Goal: Information Seeking & Learning: Learn about a topic

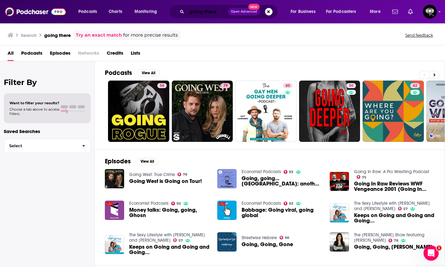
click at [227, 13] on input "going there" at bounding box center [207, 12] width 41 height 10
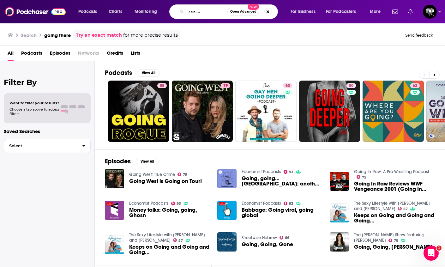
scroll to position [0, 24]
type input "going there with dr. [PERSON_NAME]"
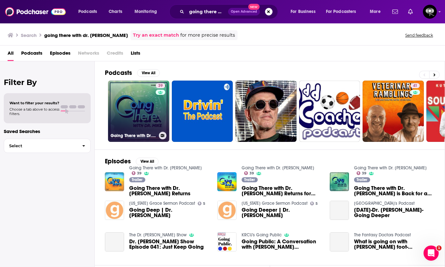
click at [151, 104] on link "39 Going There with Dr. [PERSON_NAME]" at bounding box center [138, 111] width 61 height 61
